Goal: Check status: Check status

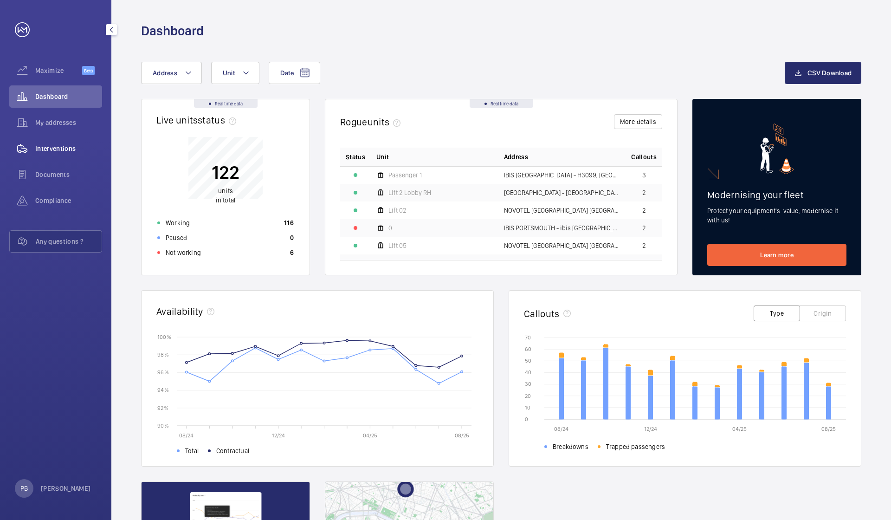
click at [43, 149] on span "Interventions" at bounding box center [68, 148] width 67 height 9
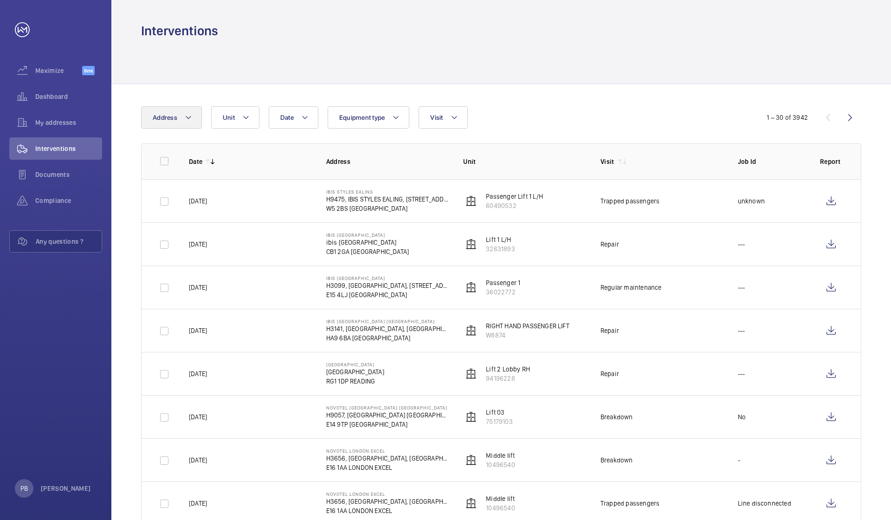
click at [188, 116] on mat-icon at bounding box center [188, 117] width 7 height 11
type input "ibis [GEOGRAPHIC_DATA]"
click at [195, 182] on span "[GEOGRAPHIC_DATA]" at bounding box center [210, 180] width 61 height 7
click at [164, 182] on input "IBIS CAMBRIDGE - ibis [GEOGRAPHIC_DATA], [GEOGRAPHIC_DATA]" at bounding box center [155, 180] width 19 height 19
checkbox input "true"
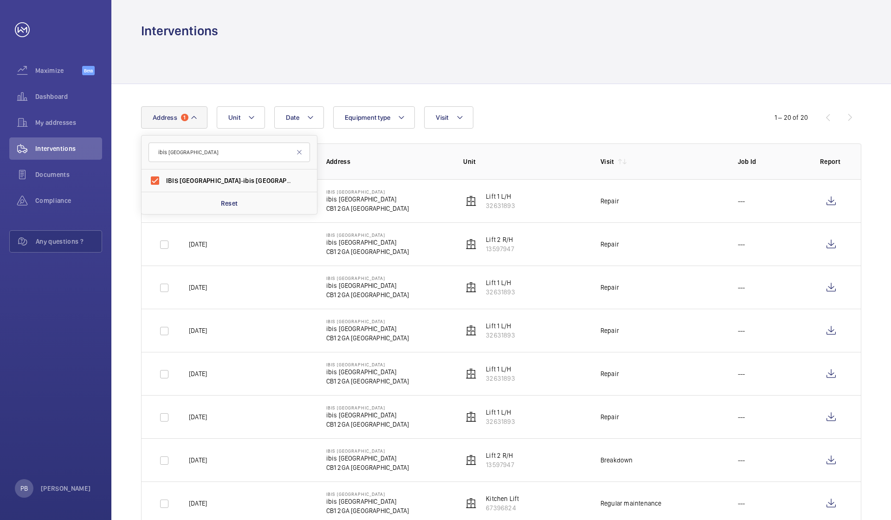
click at [707, 216] on td "Repair" at bounding box center [654, 200] width 137 height 43
